Goal: Information Seeking & Learning: Check status

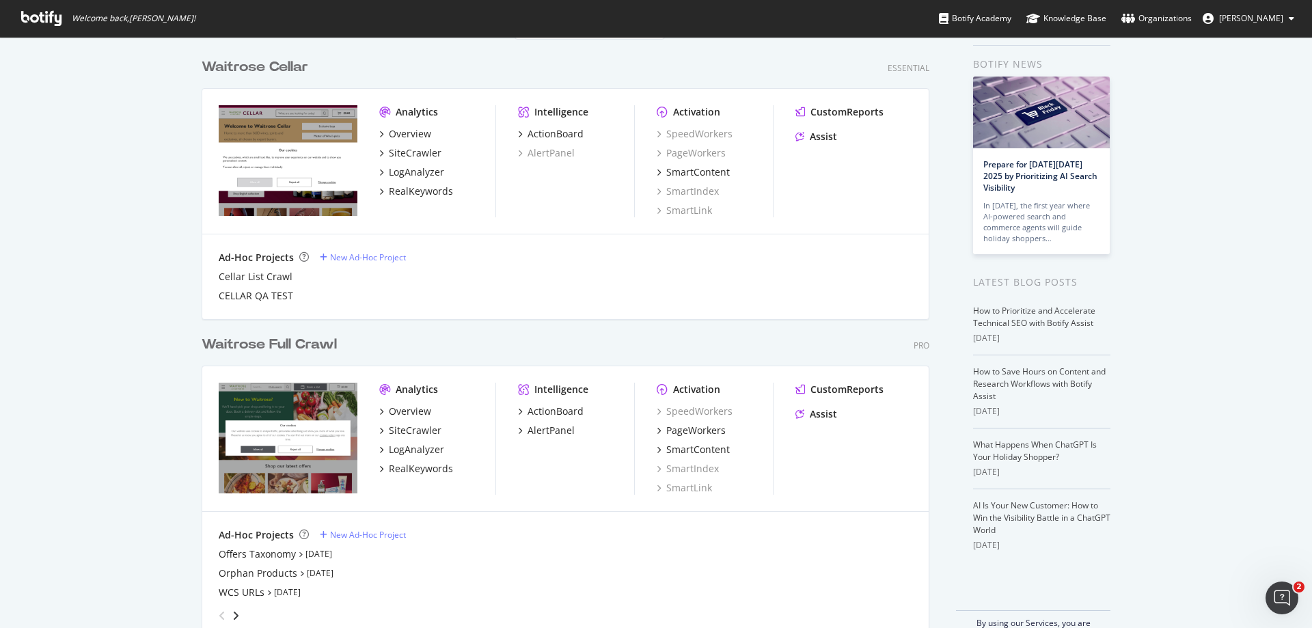
scroll to position [68, 0]
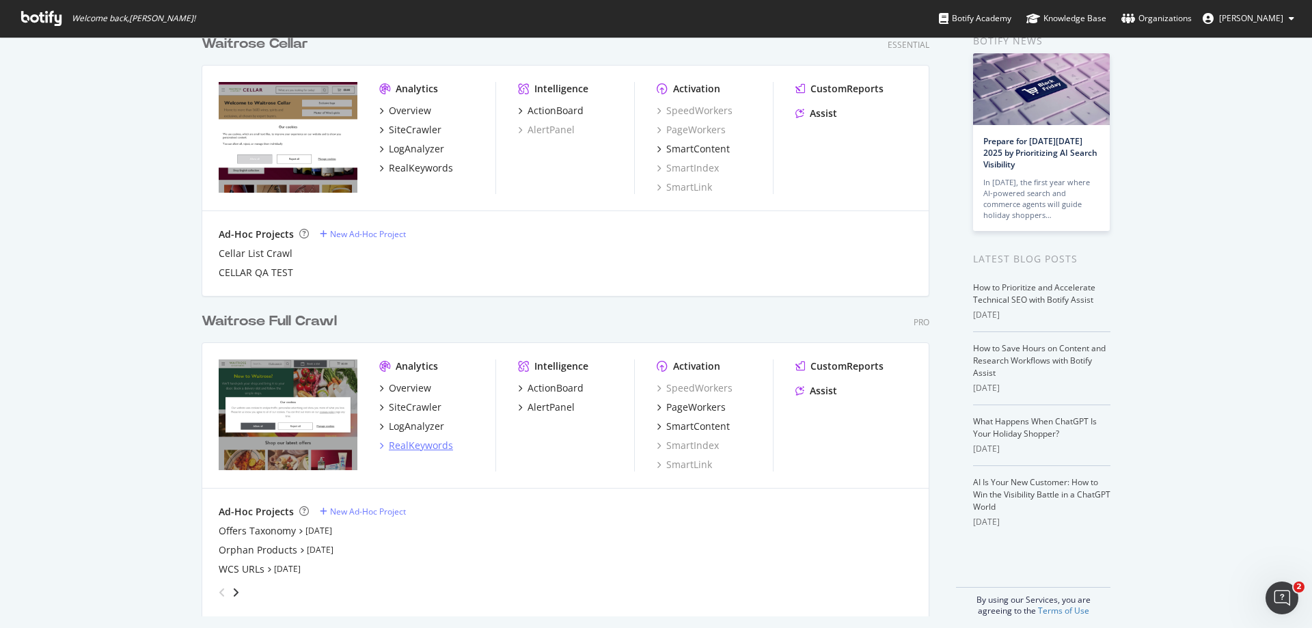
click at [420, 445] on div "RealKeywords" at bounding box center [421, 446] width 64 height 14
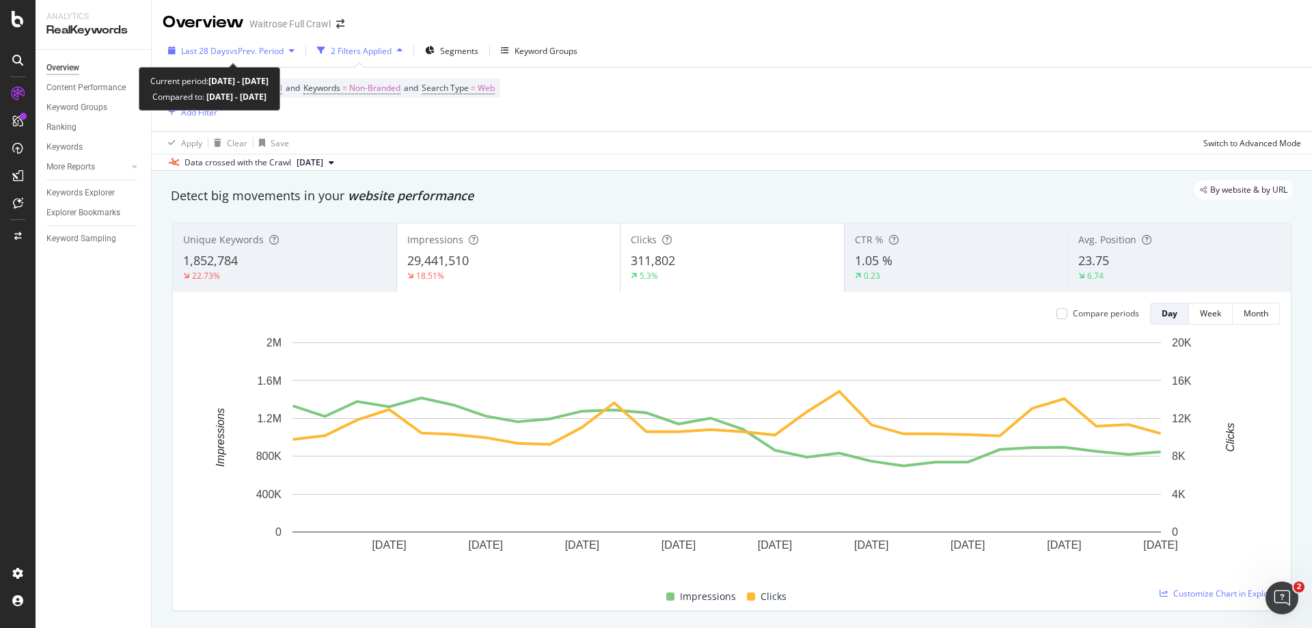
click at [250, 49] on span "vs Prev. Period" at bounding box center [257, 51] width 54 height 12
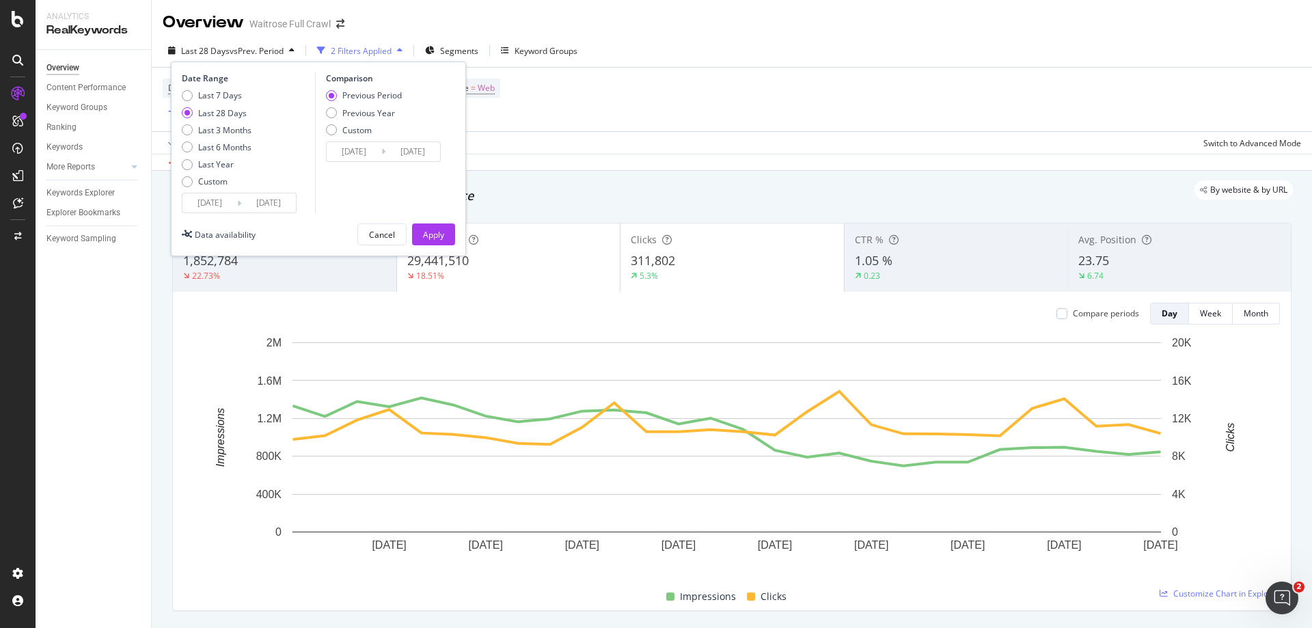
click at [222, 205] on input "[DATE]" at bounding box center [209, 202] width 55 height 19
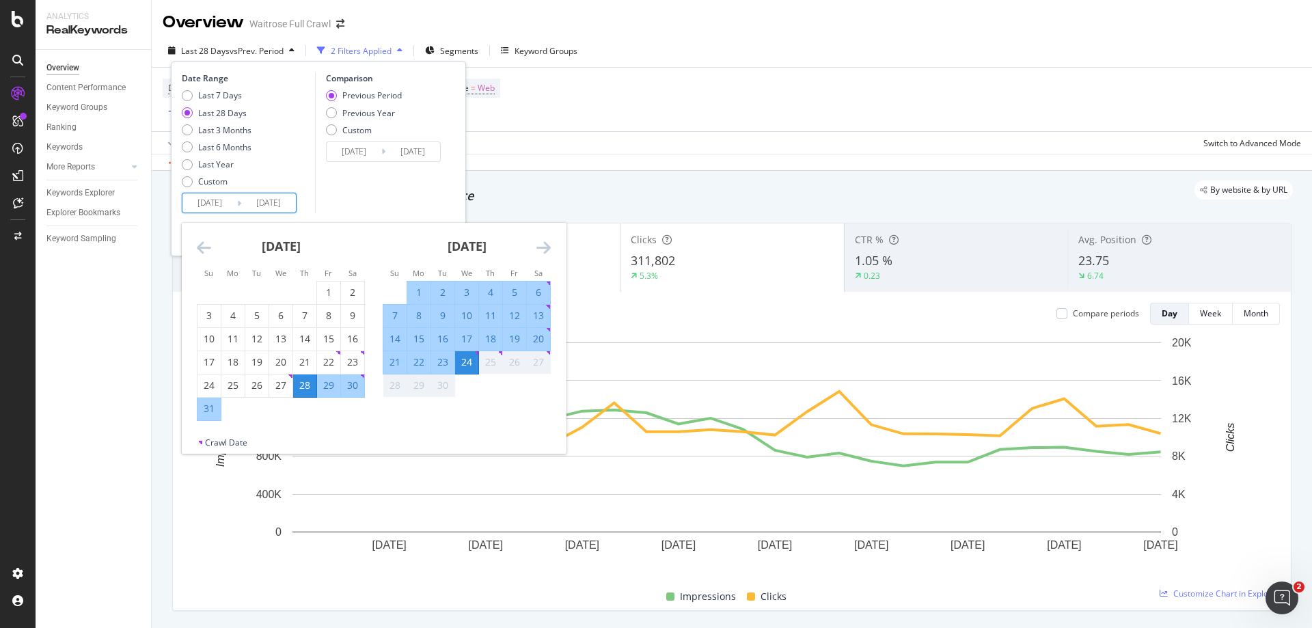
click at [499, 364] on div "25" at bounding box center [490, 362] width 23 height 14
click at [675, 41] on div "Last 28 Days vs Prev. Period 2 Filters Applied Segments Keyword Groups Date Ran…" at bounding box center [732, 53] width 1160 height 27
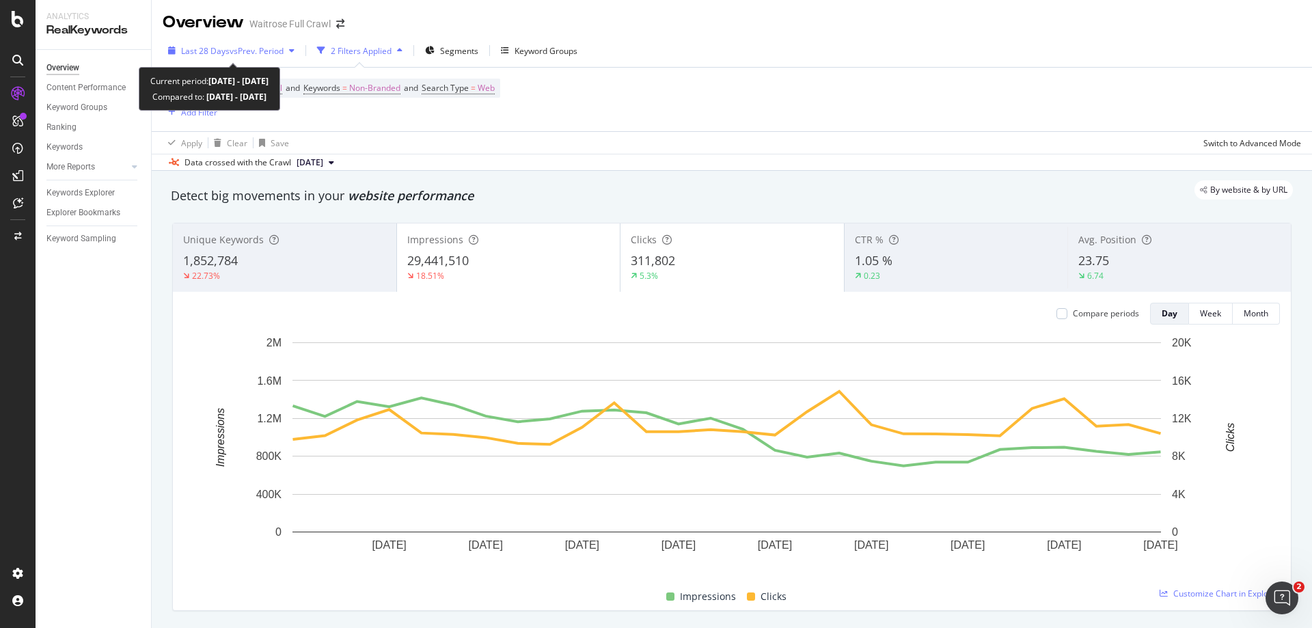
click at [270, 50] on span "vs Prev. Period" at bounding box center [257, 51] width 54 height 12
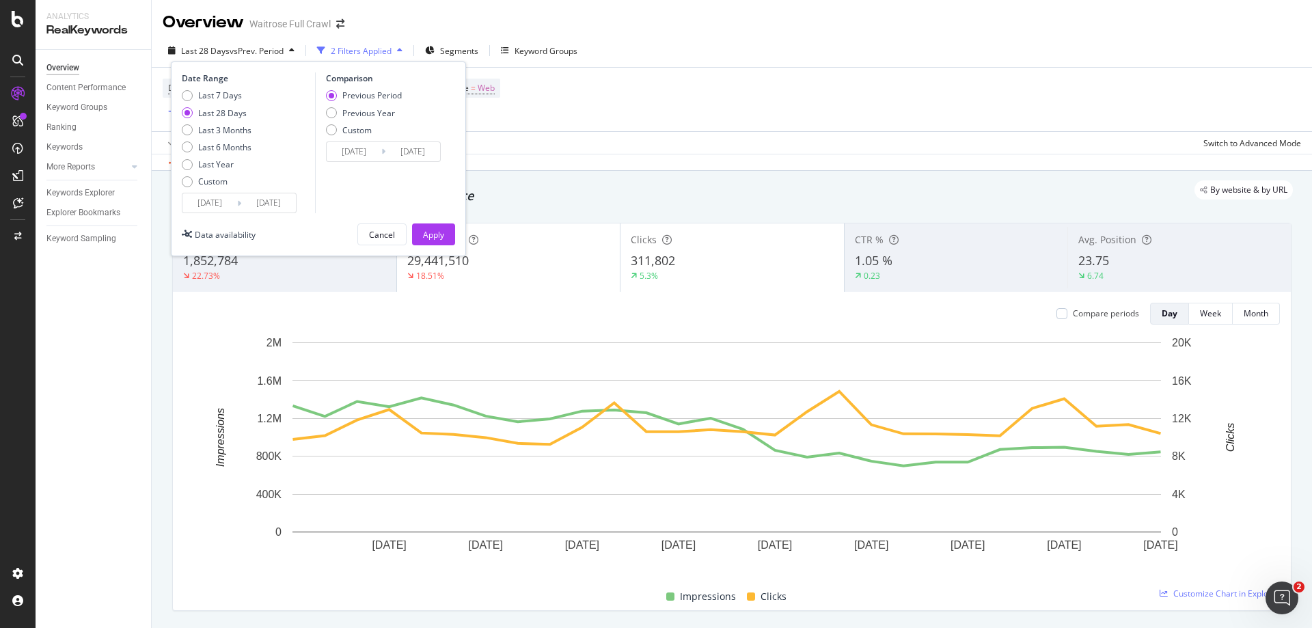
click at [260, 202] on input "[DATE]" at bounding box center [268, 202] width 55 height 19
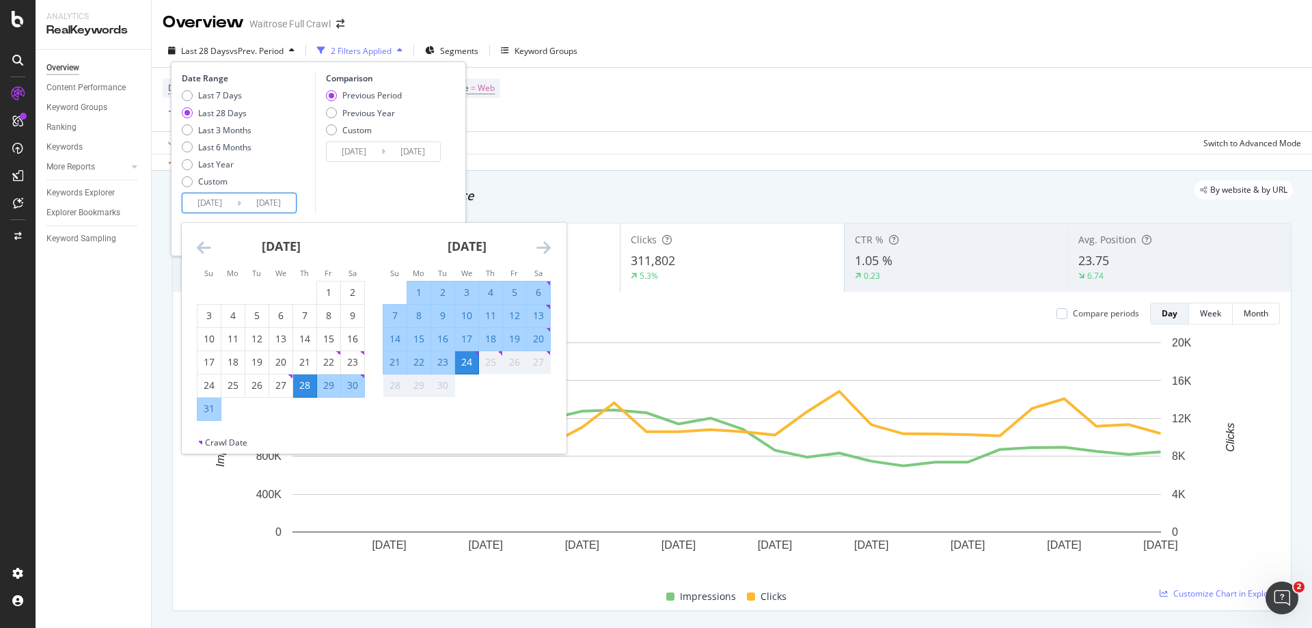
click at [390, 343] on div "14" at bounding box center [394, 339] width 23 height 14
type input "[DATE]"
click at [281, 207] on input "[DATE]" at bounding box center [268, 202] width 55 height 19
click at [545, 344] on div "20" at bounding box center [538, 339] width 23 height 14
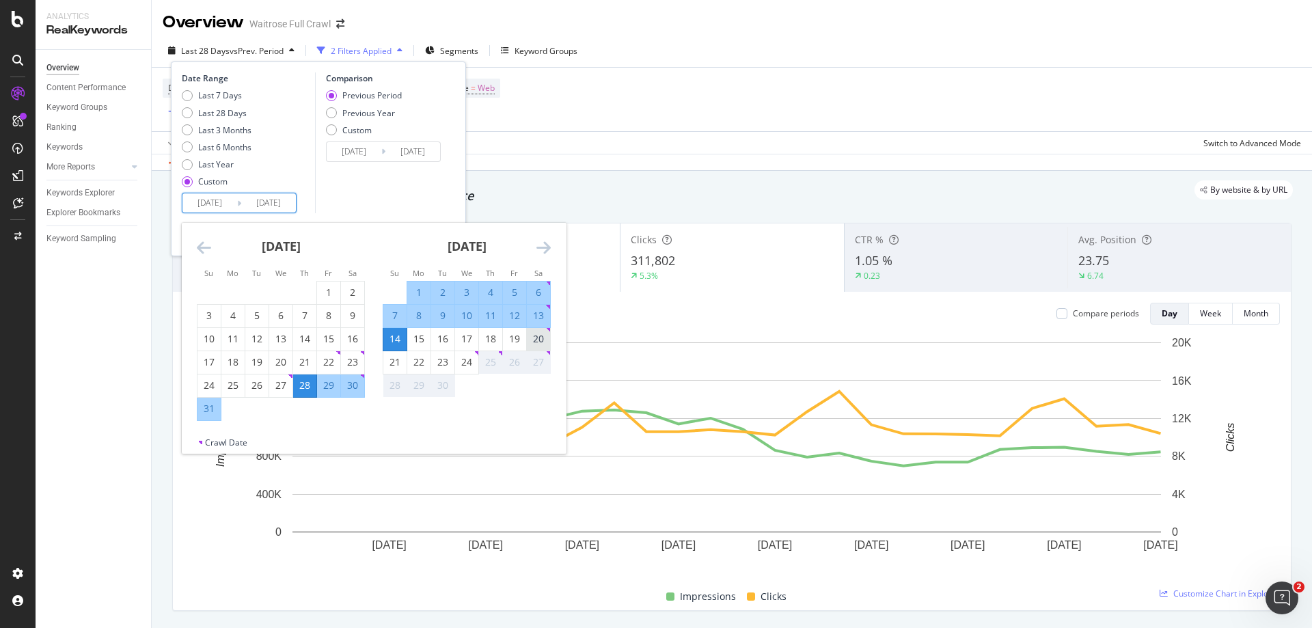
type input "[DATE]"
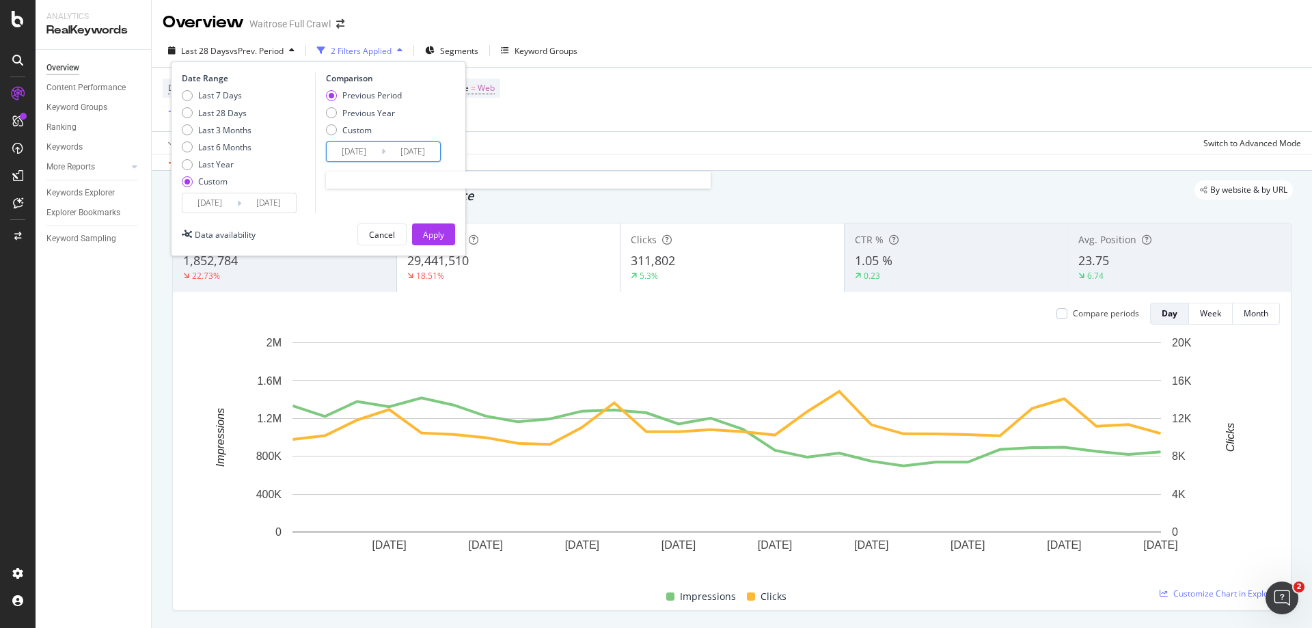
click at [364, 144] on input "[DATE]" at bounding box center [354, 151] width 55 height 19
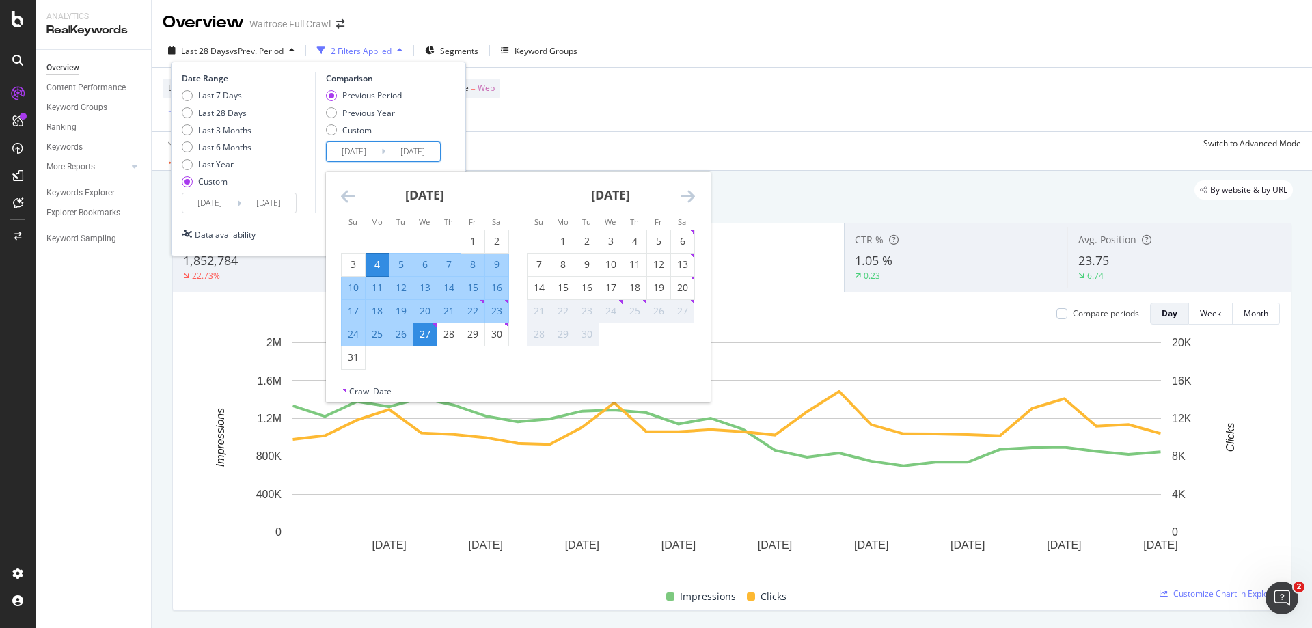
click at [195, 204] on input "[DATE]" at bounding box center [209, 202] width 55 height 19
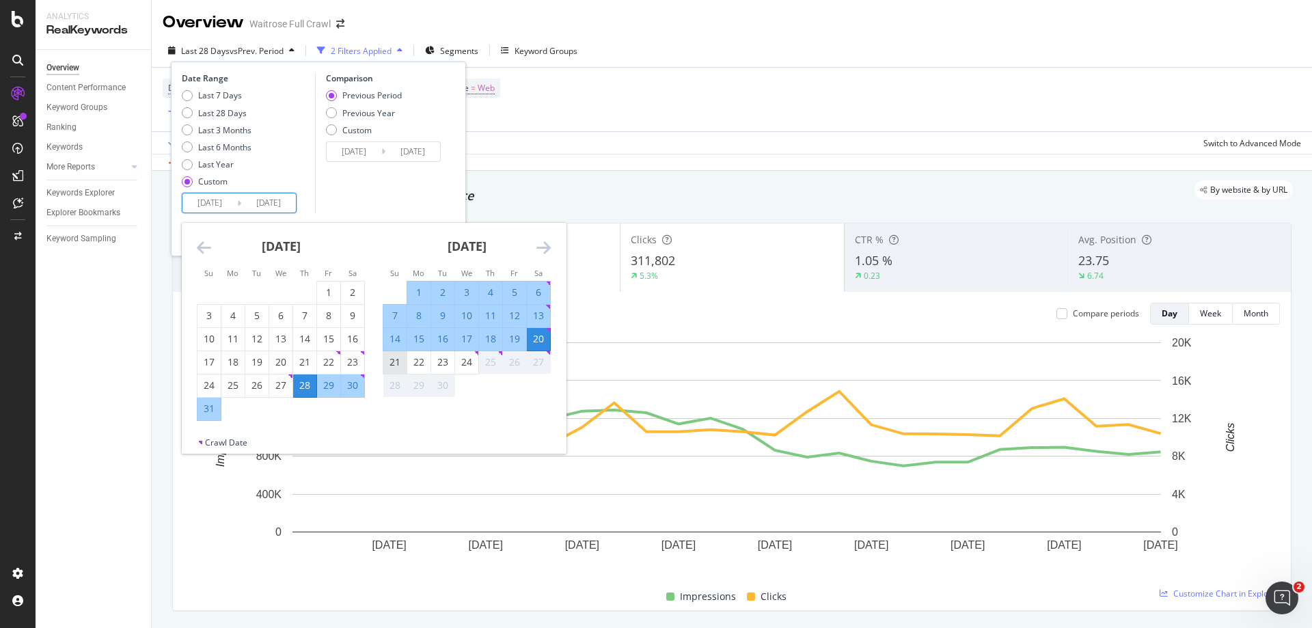
click at [389, 363] on div "21" at bounding box center [394, 362] width 23 height 14
type input "[DATE]"
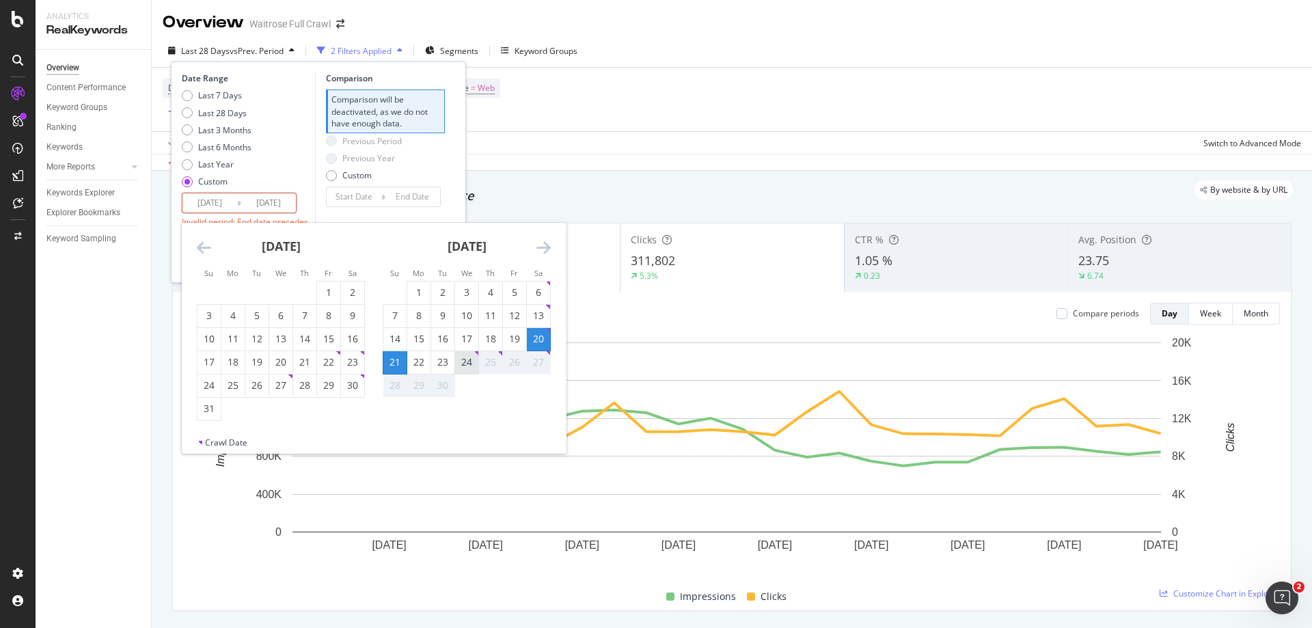
click at [468, 359] on div "24" at bounding box center [466, 362] width 23 height 14
type input "[DATE]"
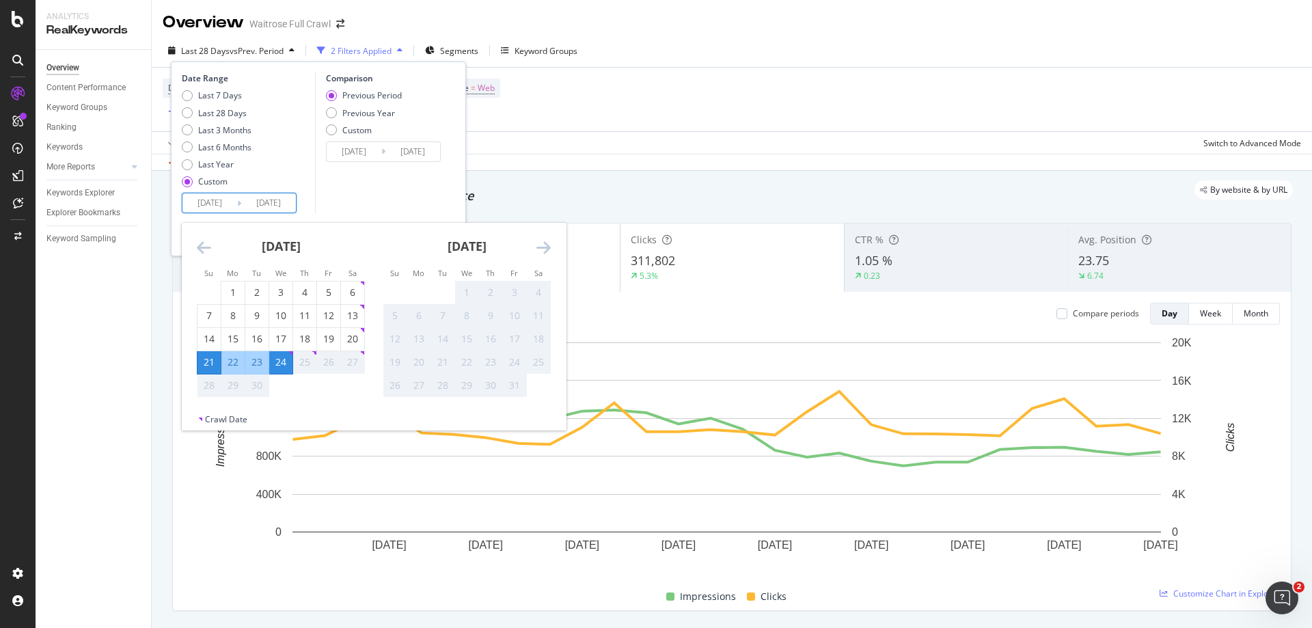
click at [277, 203] on input "[DATE]" at bounding box center [268, 202] width 55 height 19
click at [309, 182] on div "Last 7 Days Last 28 Days Last 3 Months Last 6 Months Last Year Custom" at bounding box center [247, 140] width 130 height 103
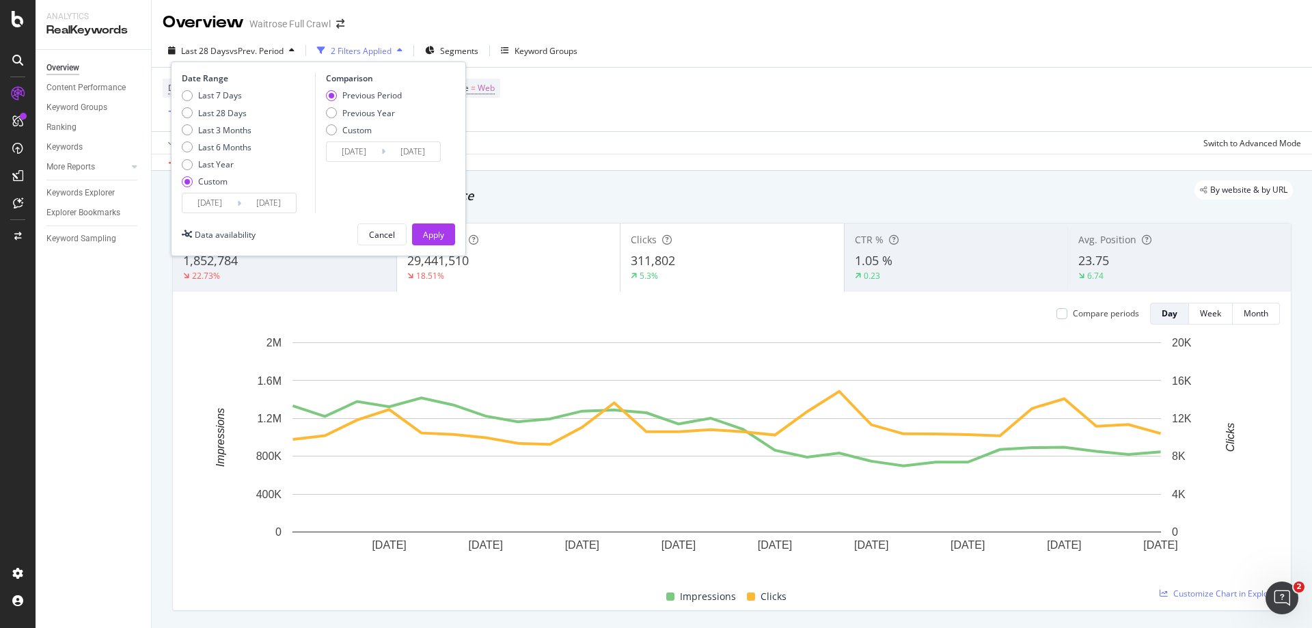
click at [665, 107] on div "Device = All and Country = All and Keywords = Non-Branded and Search Type = Web…" at bounding box center [732, 100] width 1138 height 64
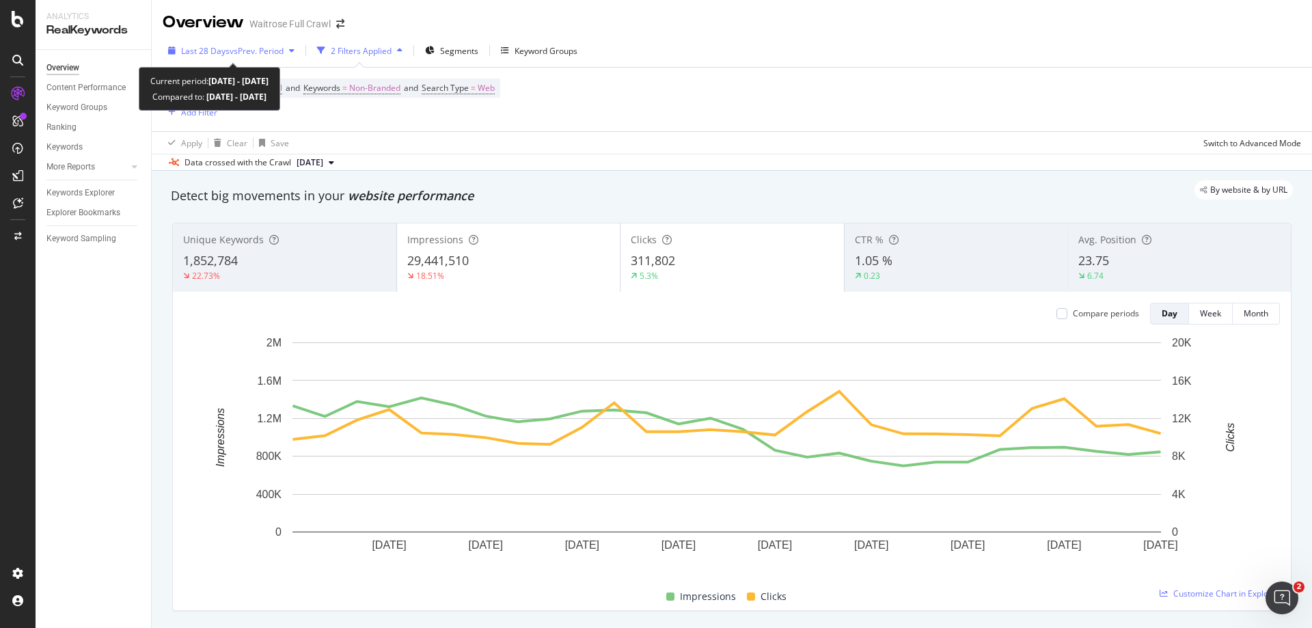
click at [221, 44] on div "Last 28 Days vs Prev. Period" at bounding box center [231, 50] width 137 height 20
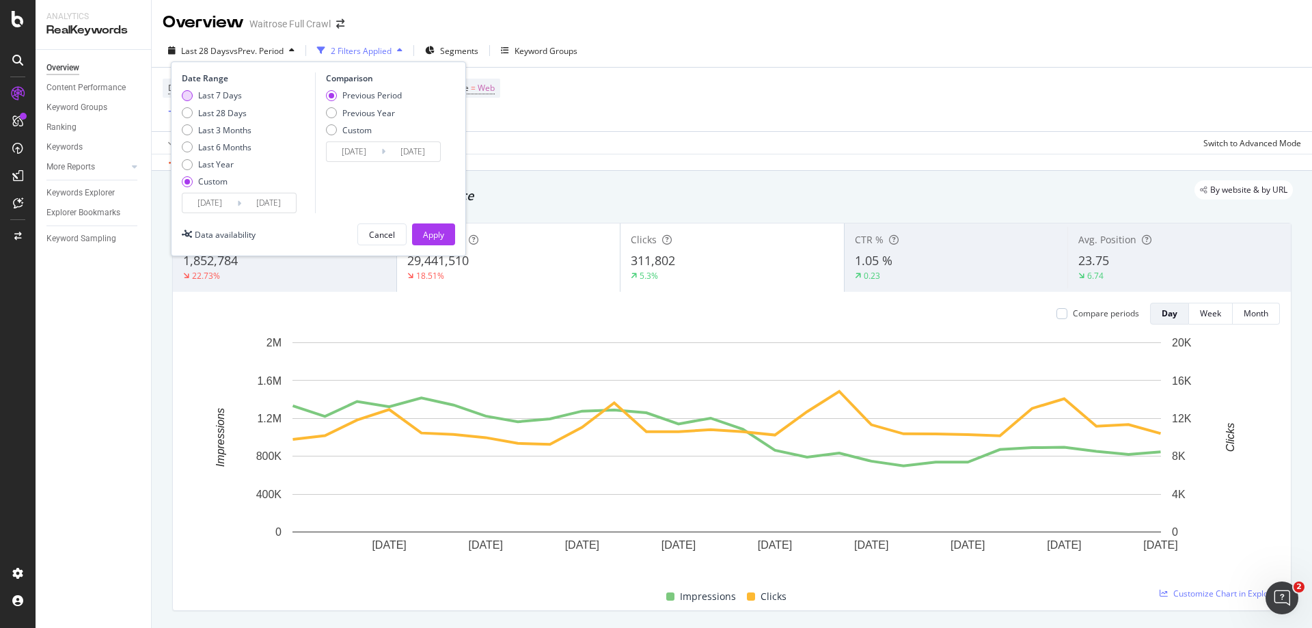
click at [189, 100] on div "Last 7 Days" at bounding box center [187, 95] width 11 height 11
type input "[DATE]"
click at [447, 232] on button "Apply" at bounding box center [433, 234] width 43 height 22
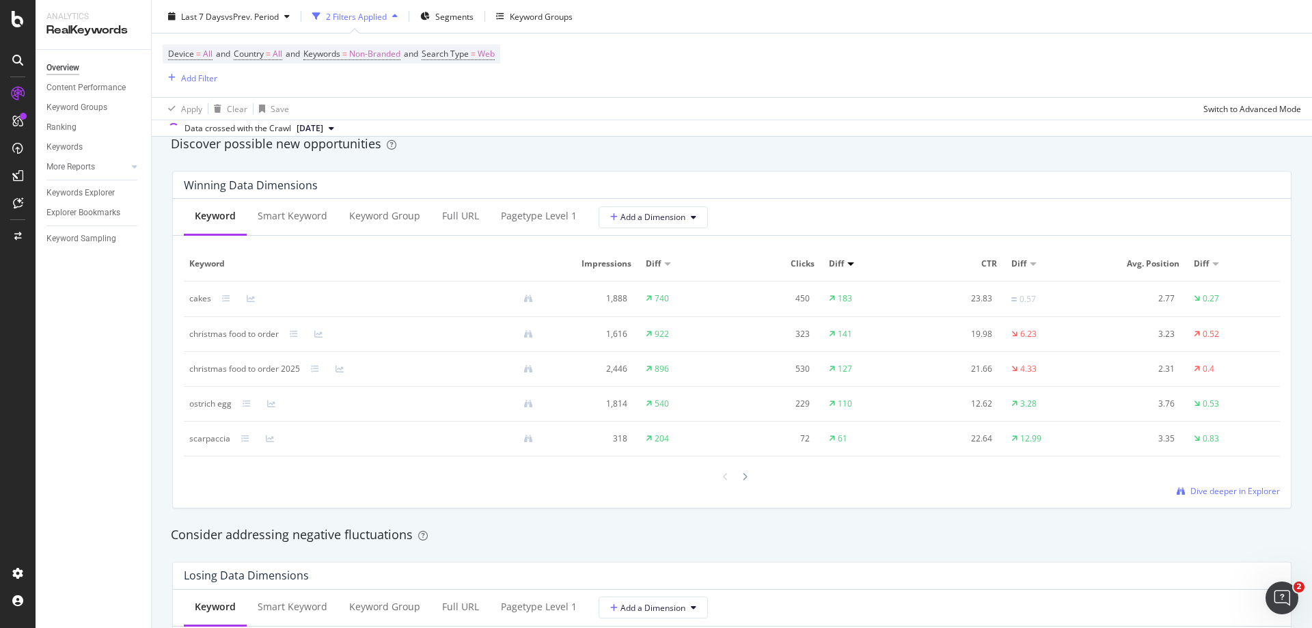
scroll to position [1230, 0]
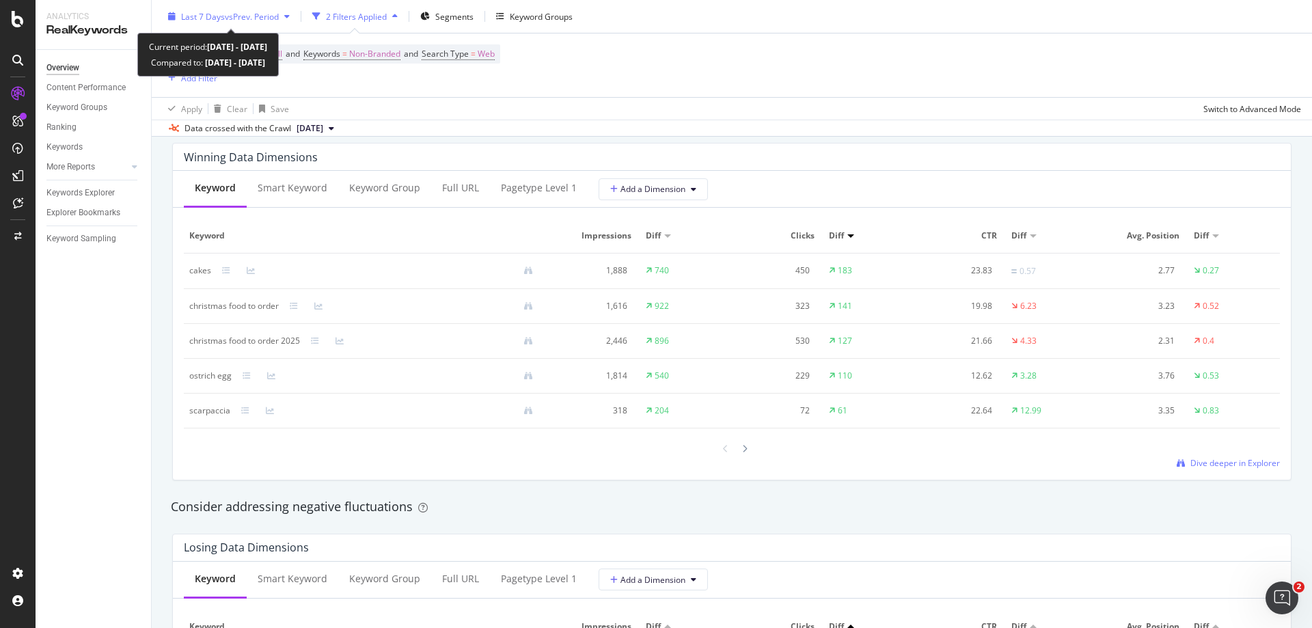
click at [264, 11] on span "vs Prev. Period" at bounding box center [252, 16] width 54 height 12
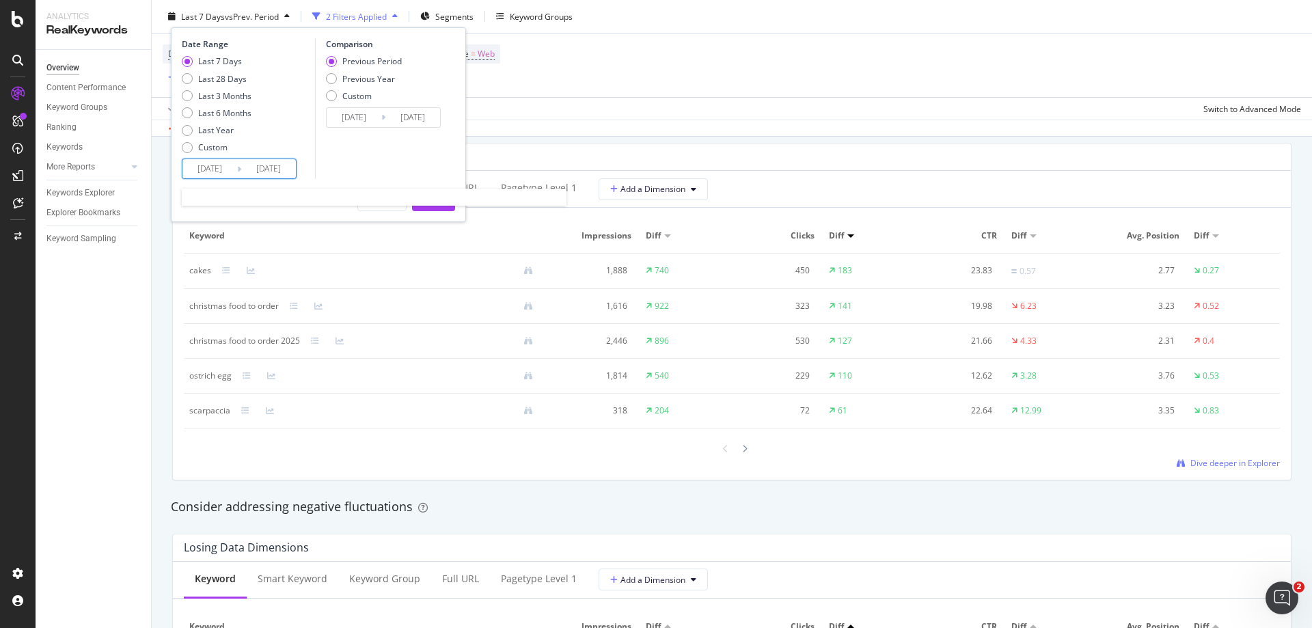
click at [259, 171] on input "[DATE]" at bounding box center [268, 168] width 55 height 19
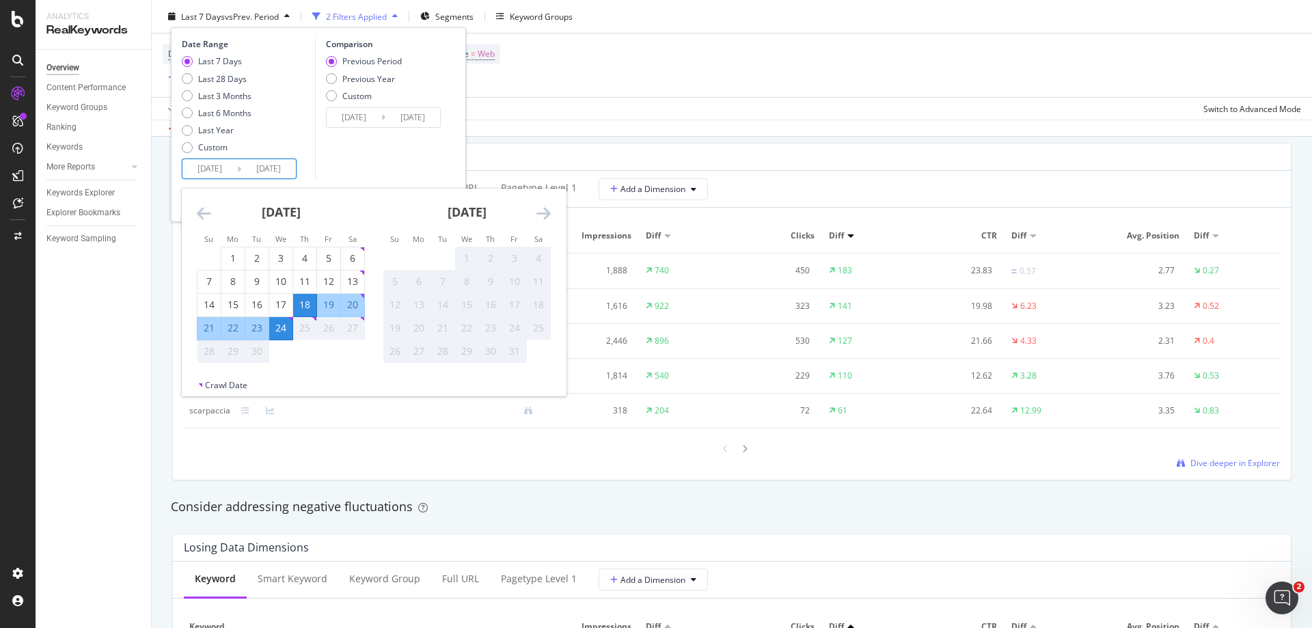
click at [419, 117] on input "[DATE]" at bounding box center [412, 117] width 55 height 19
